Goal: Task Accomplishment & Management: Manage account settings

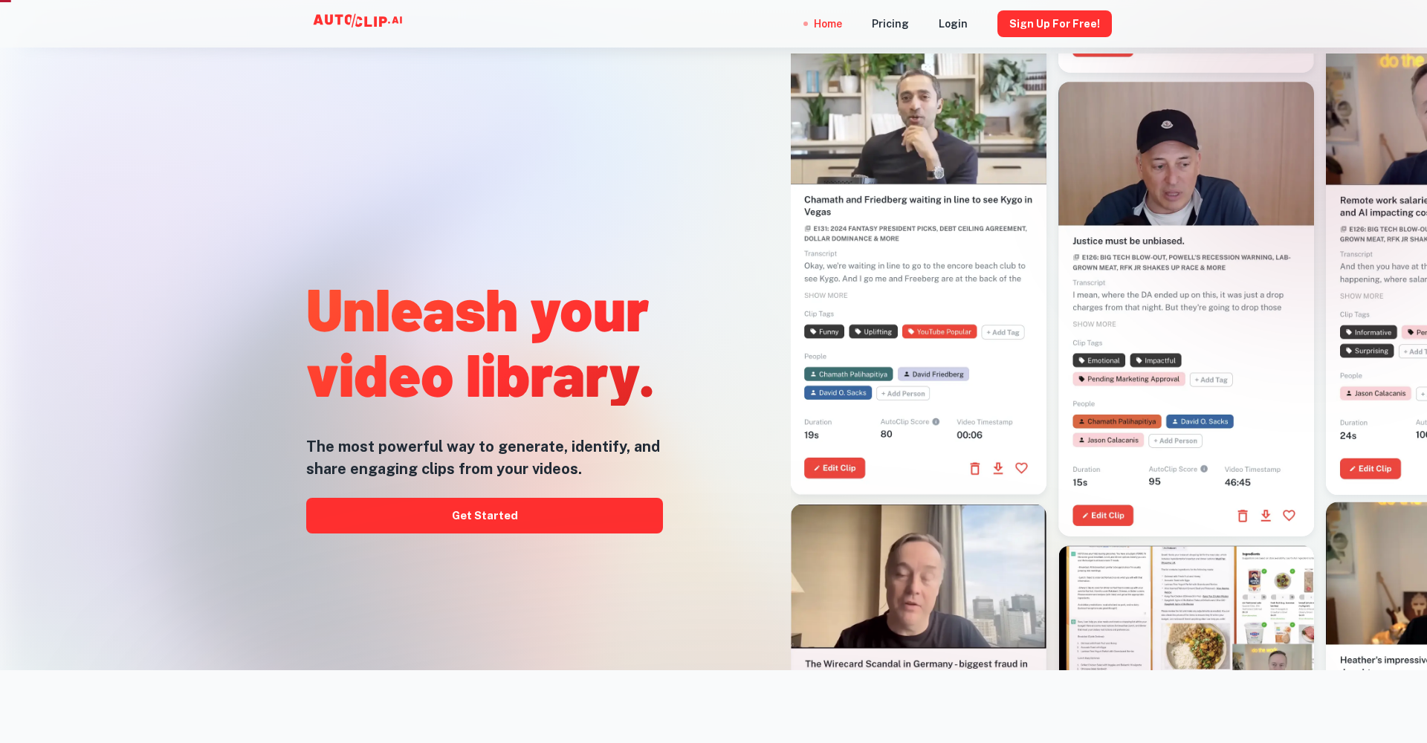
scroll to position [85, 0]
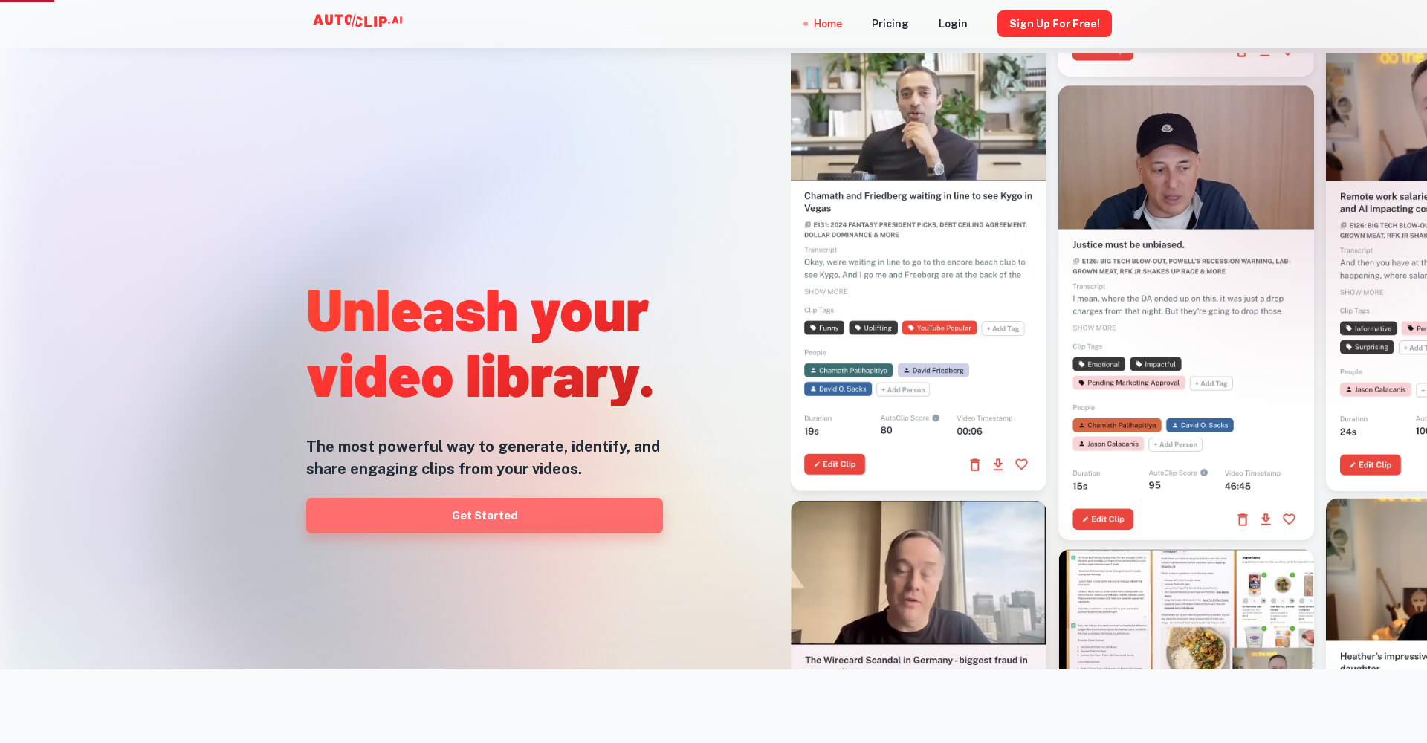
click at [587, 516] on link "Get Started" at bounding box center [484, 516] width 357 height 36
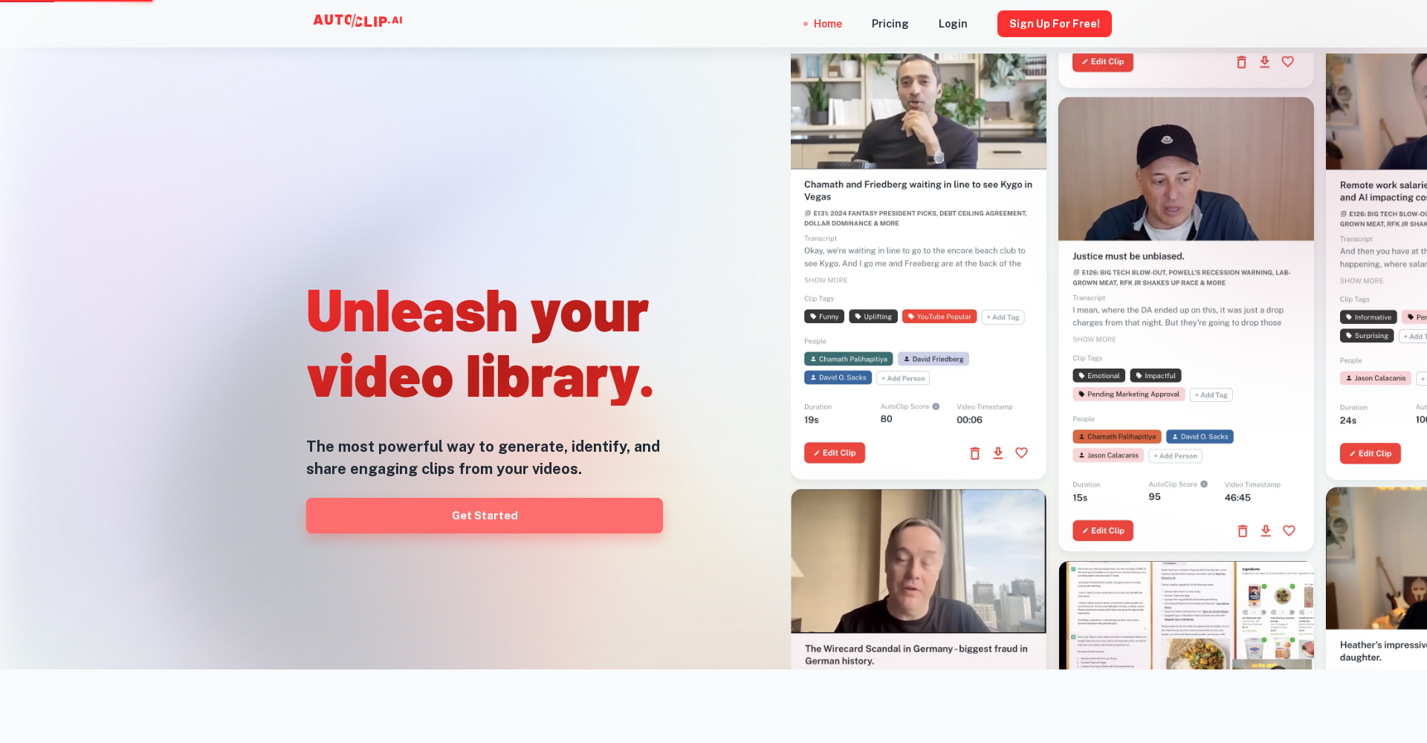
click at [500, 531] on link "Get Started" at bounding box center [484, 516] width 357 height 36
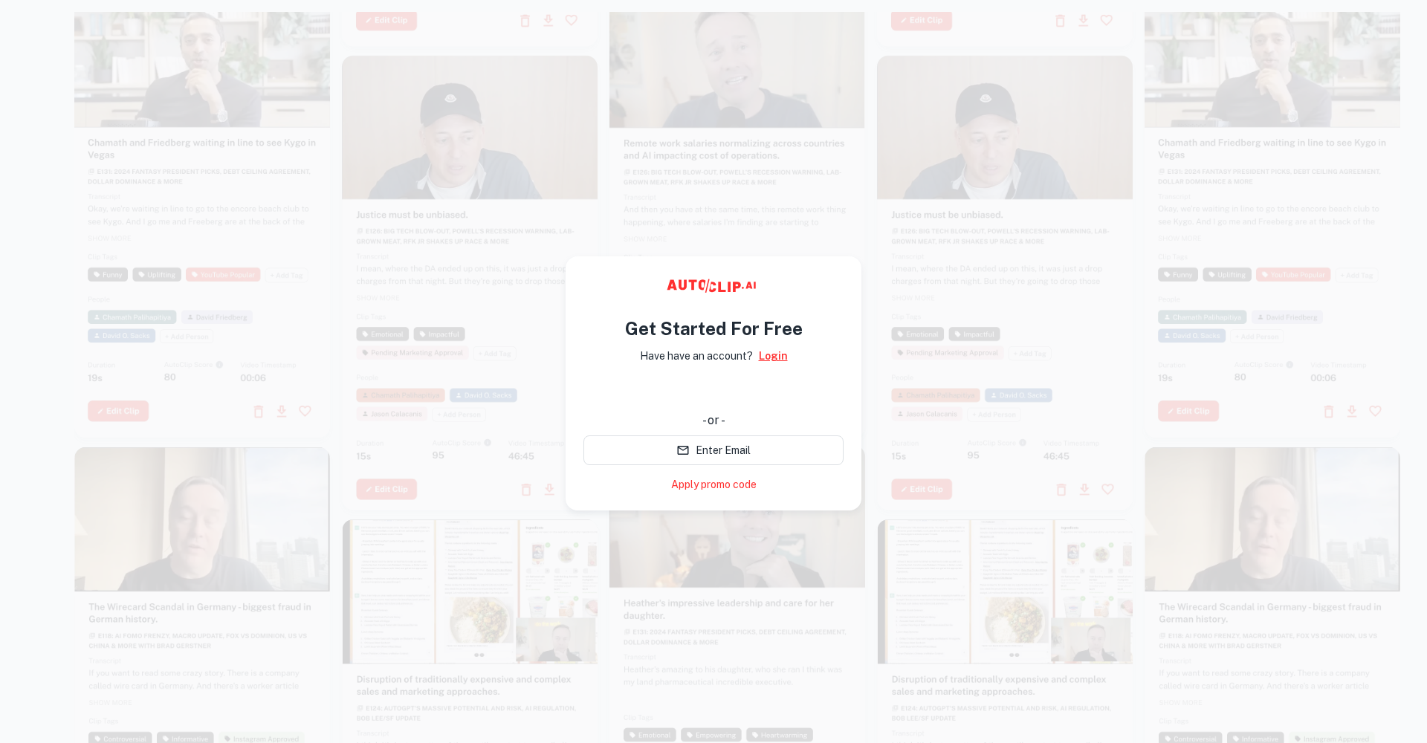
click at [777, 358] on link "Login" at bounding box center [773, 356] width 29 height 16
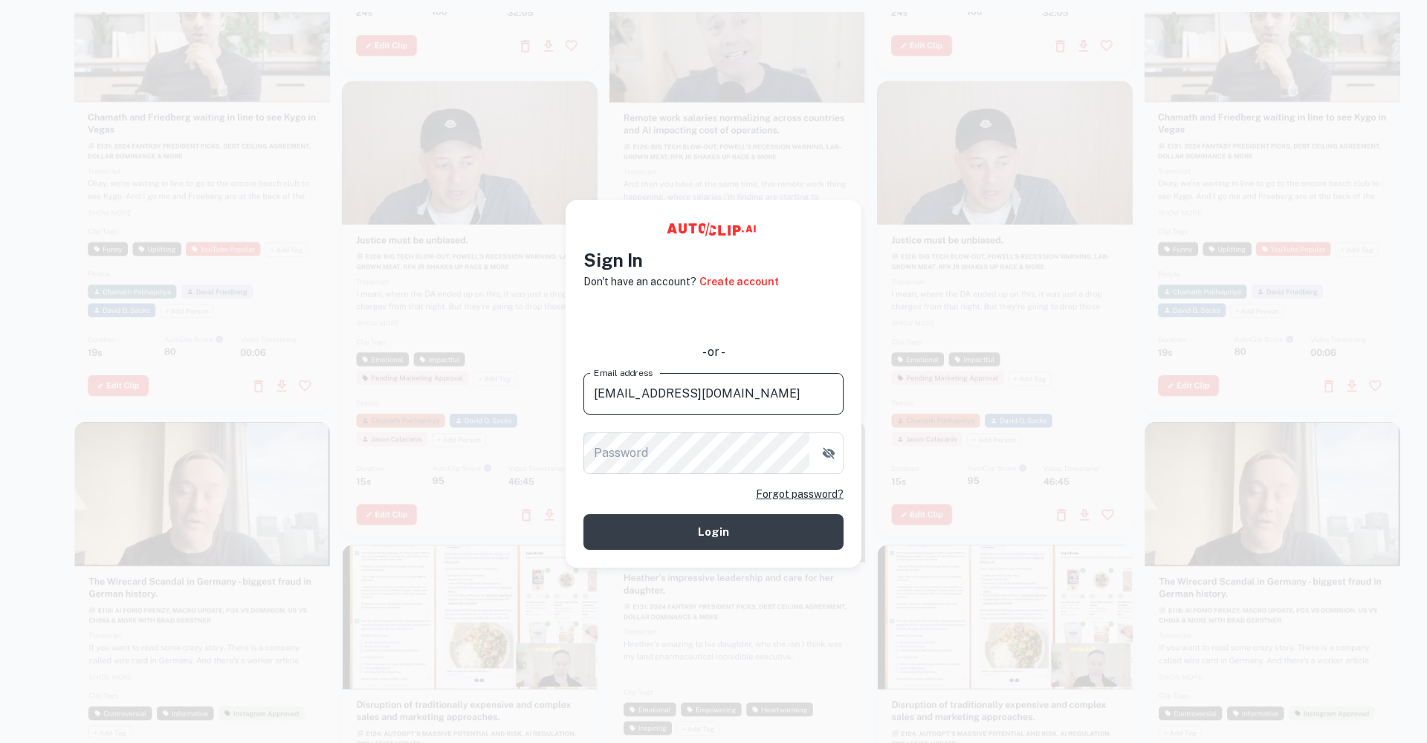
type input "892460230@qq.com"
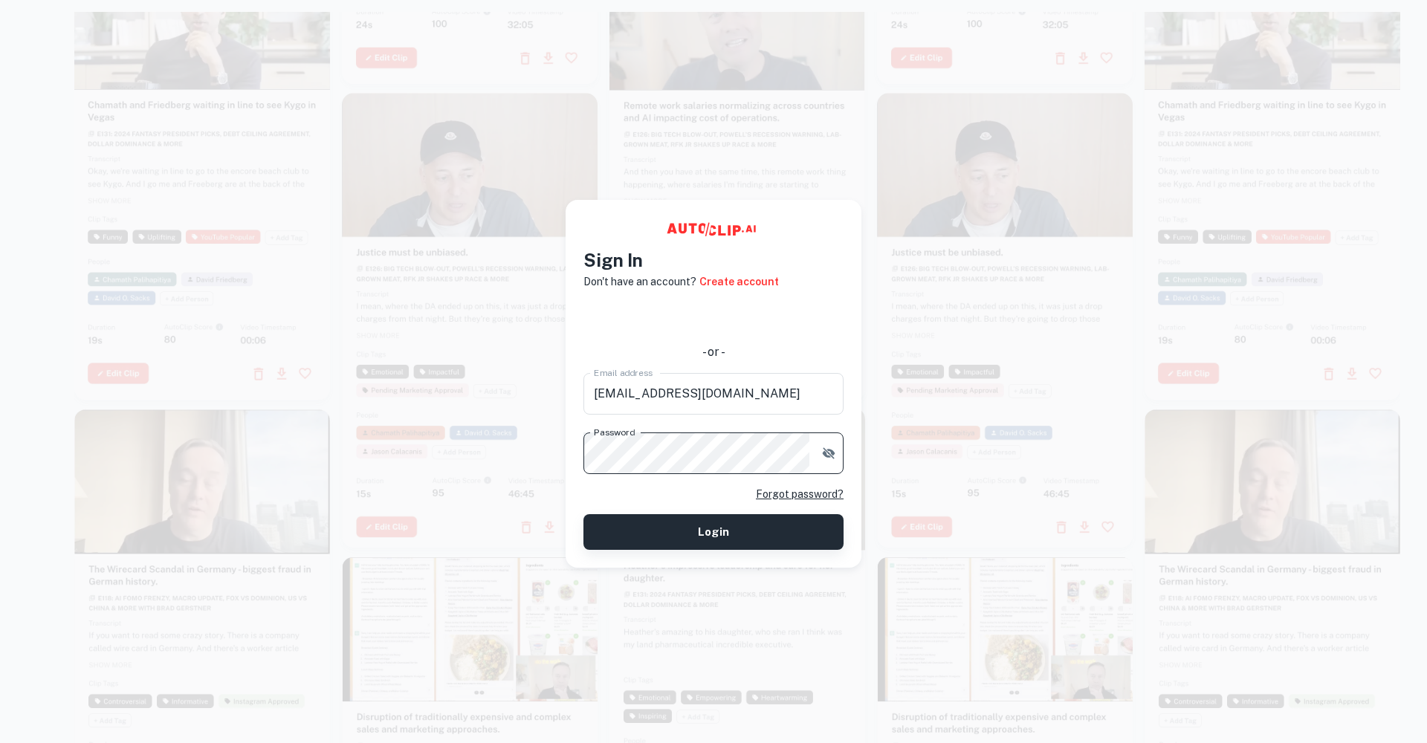
click at [741, 540] on button "Login" at bounding box center [714, 532] width 260 height 36
